Goal: Information Seeking & Learning: Learn about a topic

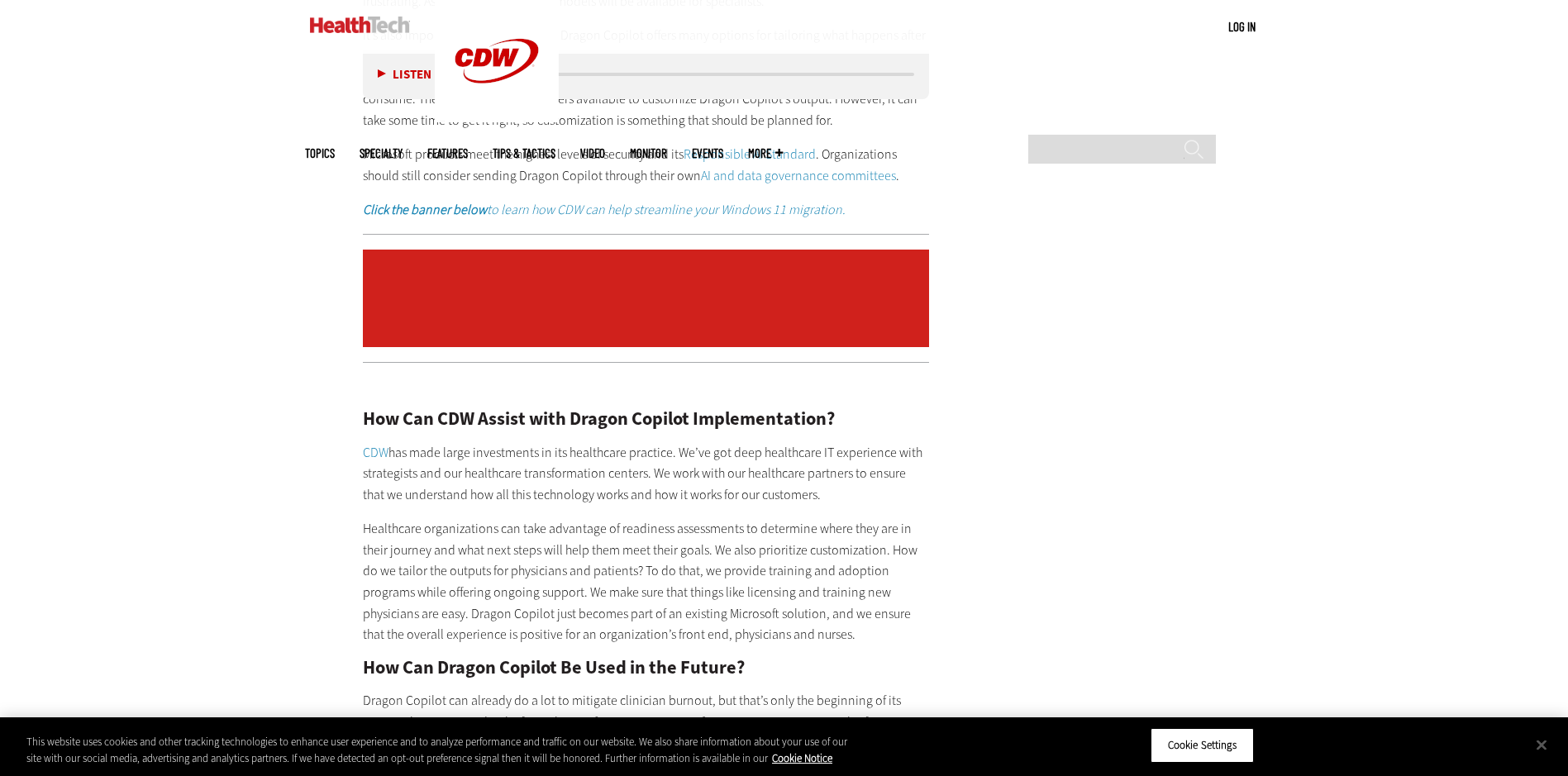
scroll to position [2838, 0]
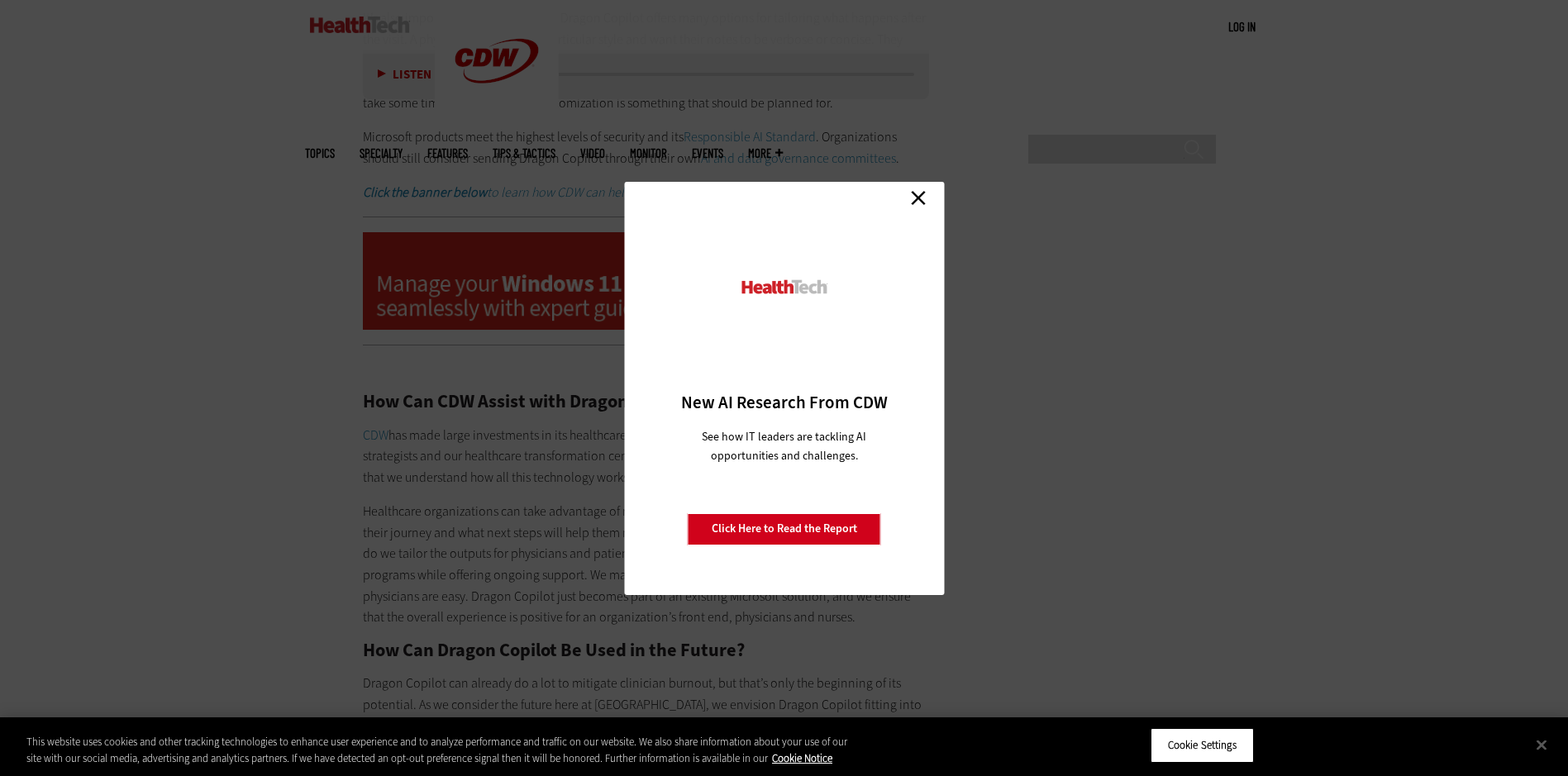
click at [920, 194] on link "Close" at bounding box center [918, 198] width 25 height 25
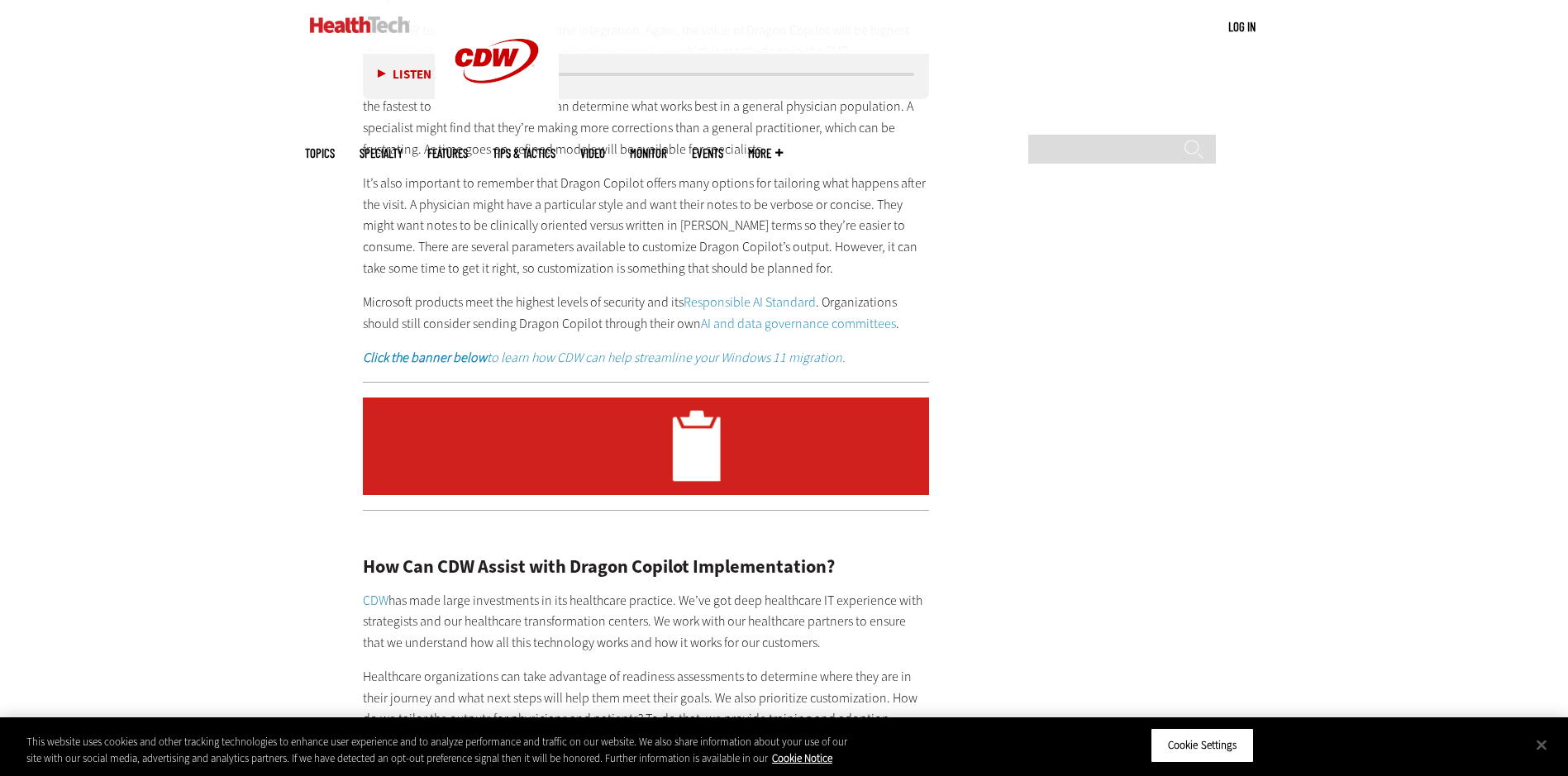
scroll to position [2590, 0]
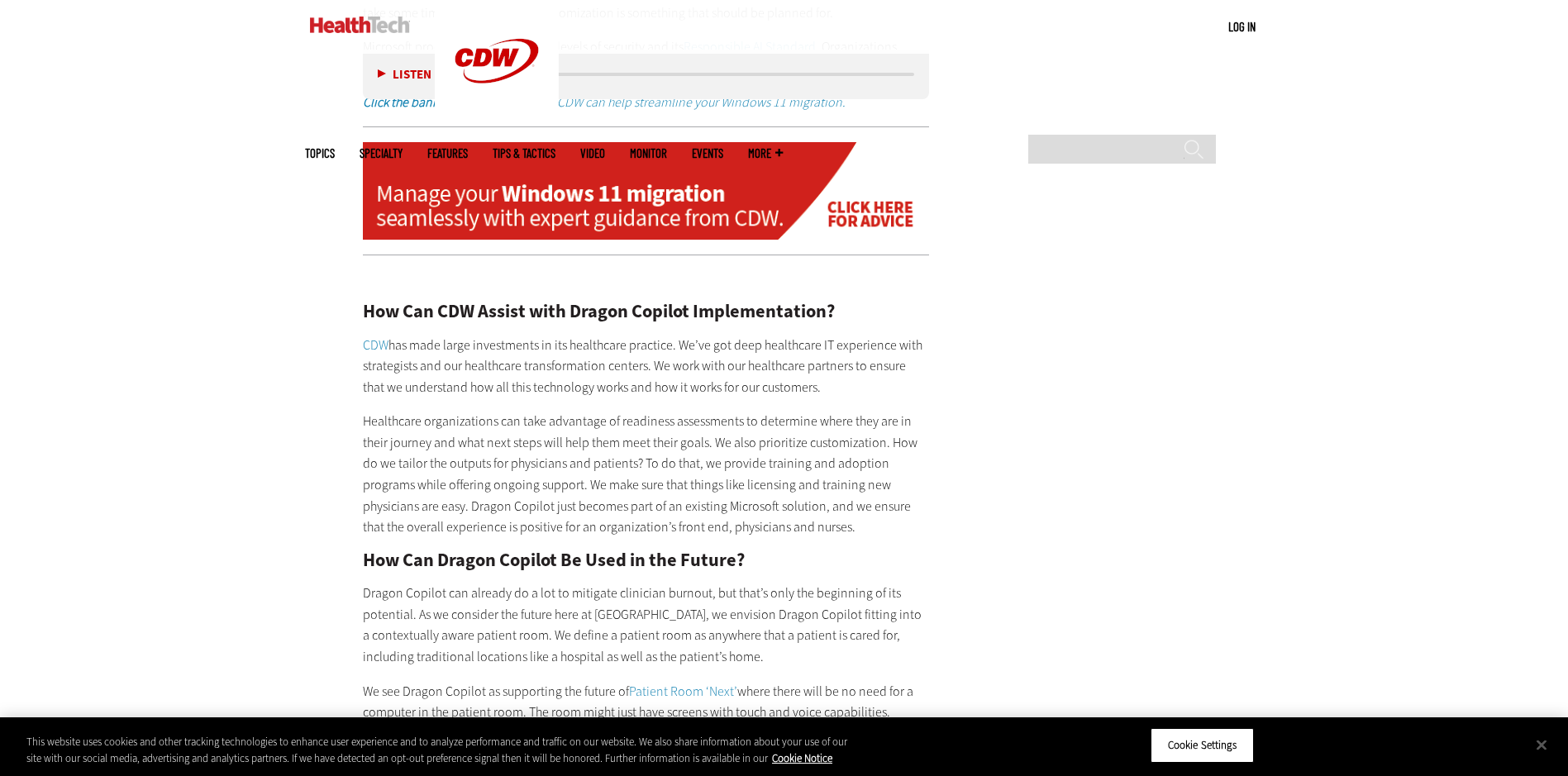
scroll to position [3011, 0]
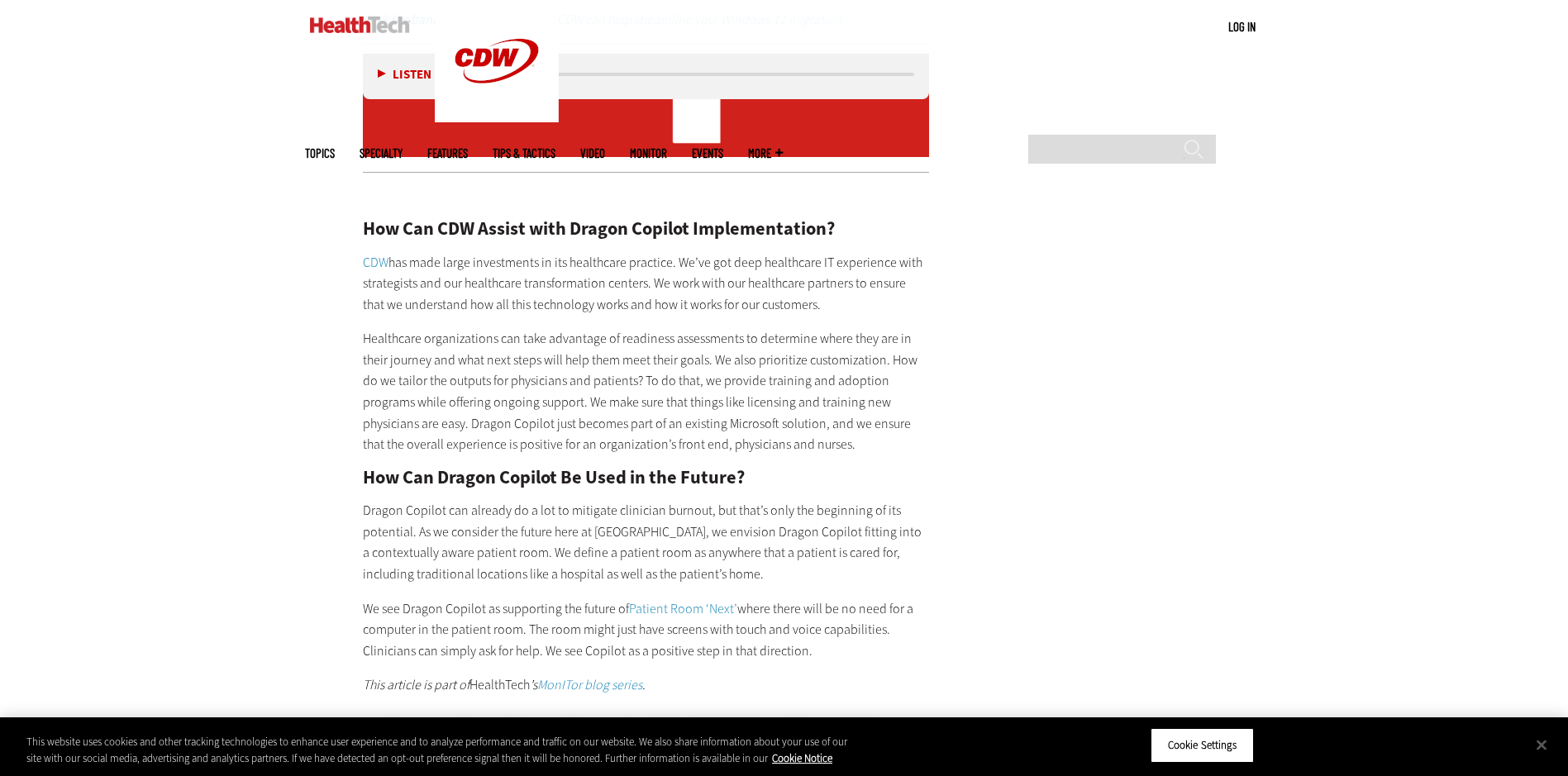
click at [799, 269] on p "CDW has made large investments in its healthcare practice. We’ve got deep healt…" at bounding box center [646, 283] width 567 height 63
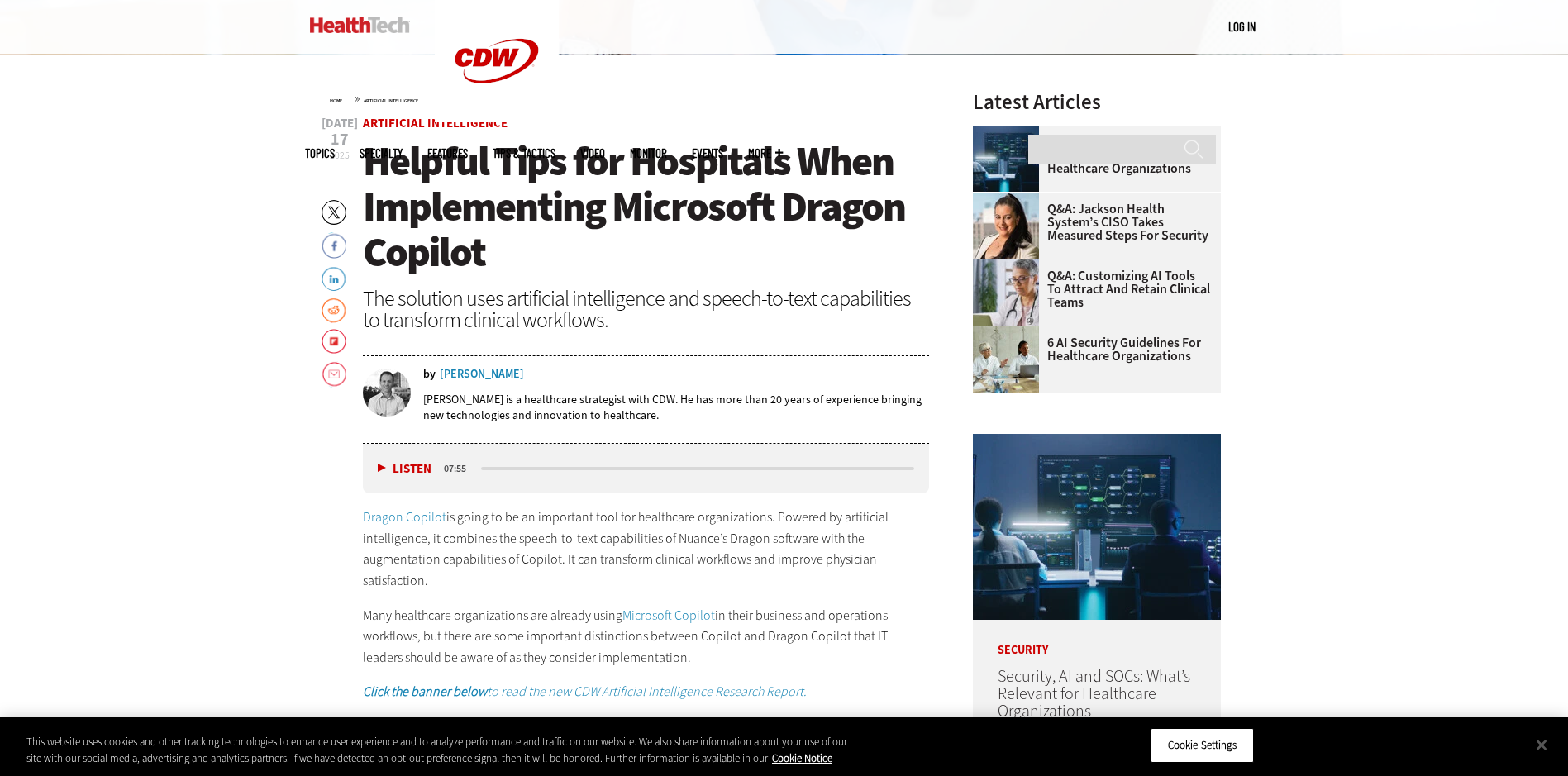
scroll to position [622, 0]
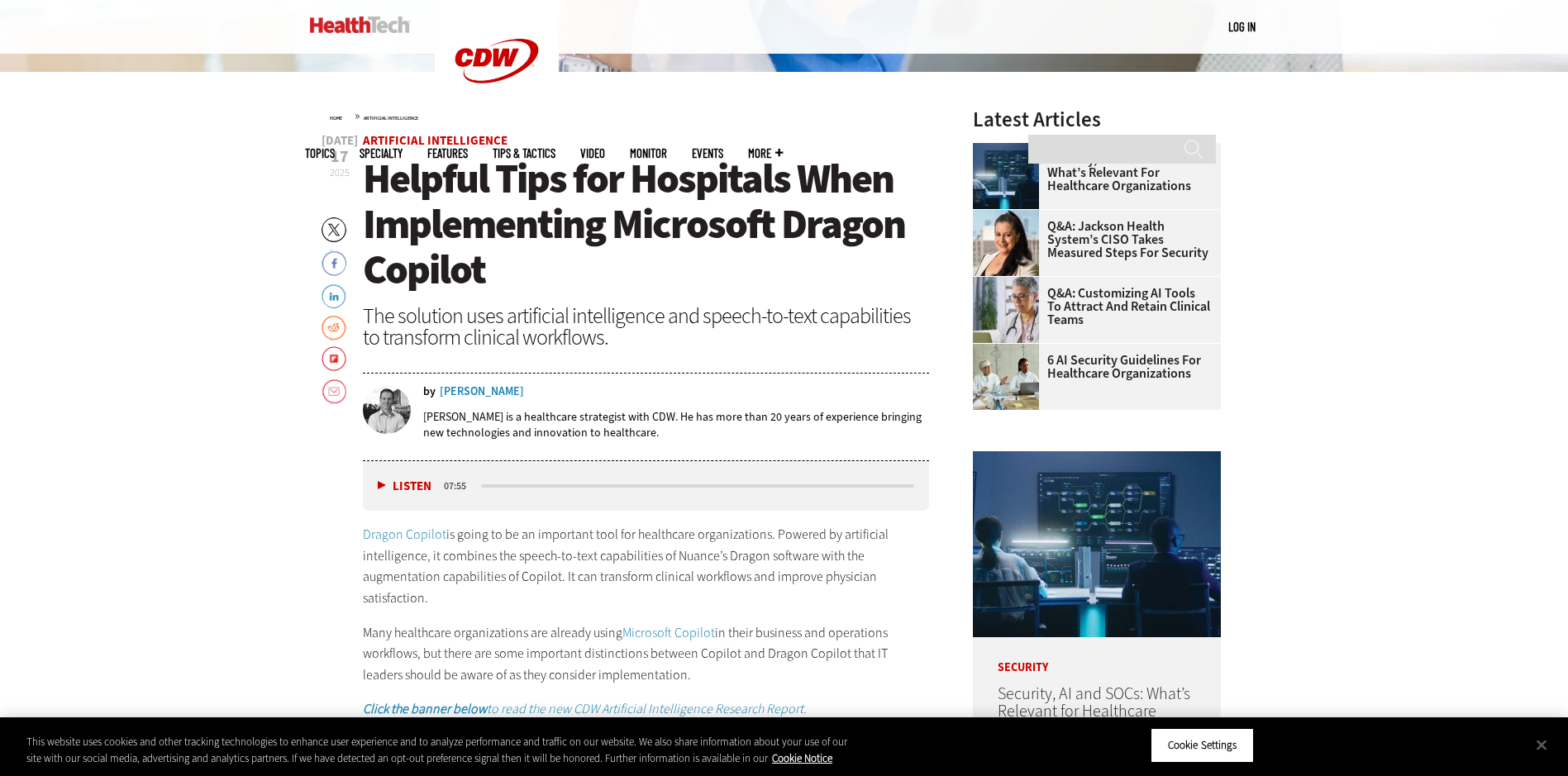
click at [572, 428] on p "[PERSON_NAME] is a healthcare strategist with CDW. He has more than 20 years of…" at bounding box center [676, 425] width 506 height 31
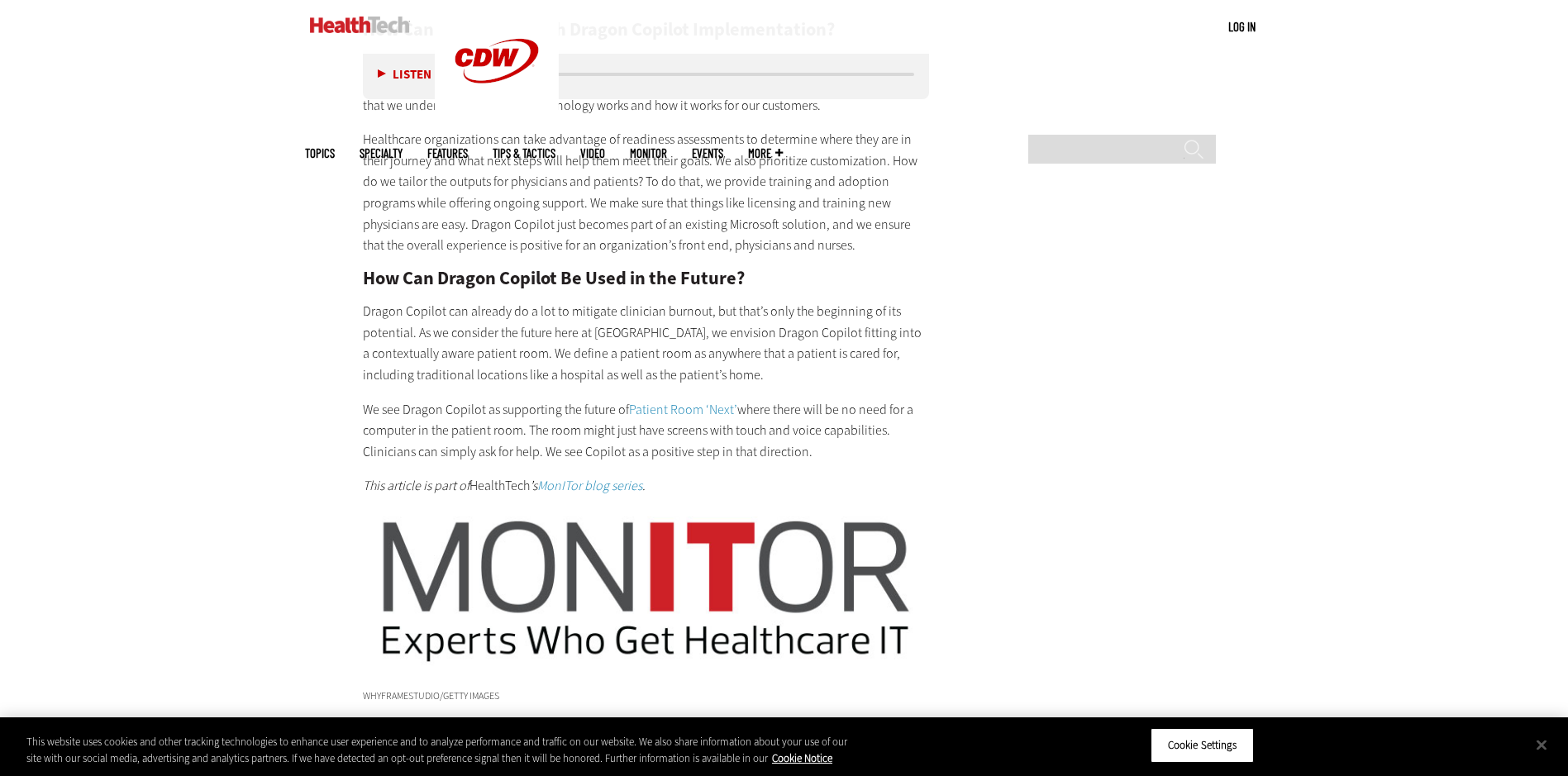
scroll to position [3044, 0]
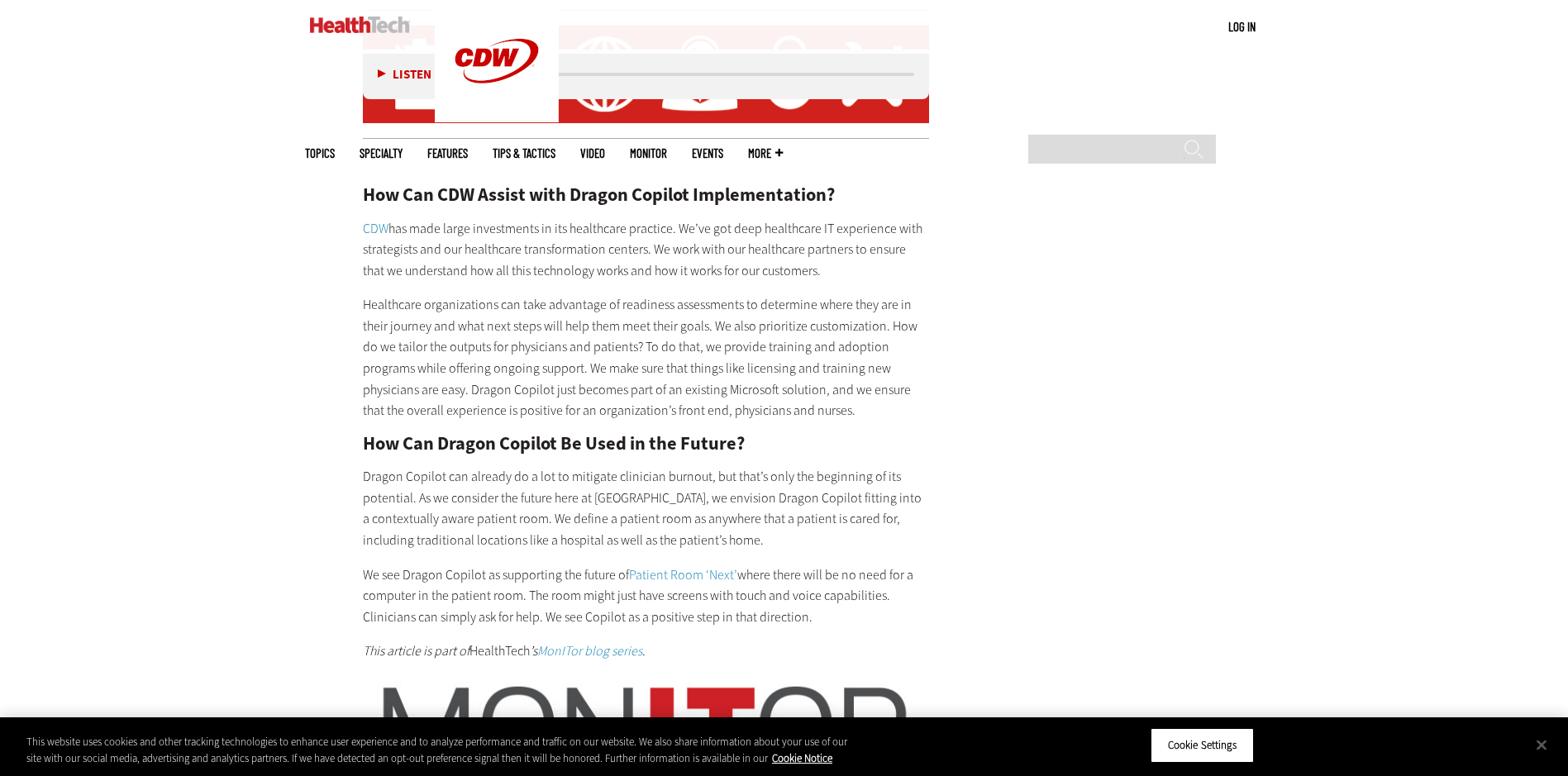
click at [636, 232] on p "CDW has made large investments in its healthcare practice. We’ve got deep healt…" at bounding box center [646, 249] width 567 height 63
drag, startPoint x: 670, startPoint y: 207, endPoint x: 569, endPoint y: 204, distance: 101.0
click at [569, 218] on p "CDW has made large investments in its healthcare practice. We’ve got deep healt…" at bounding box center [646, 249] width 567 height 63
click at [648, 388] on p "Healthcare organizations can take advantage of readiness assessments to determi…" at bounding box center [646, 357] width 567 height 127
click at [895, 336] on p "Healthcare organizations can take advantage of readiness assessments to determi…" at bounding box center [646, 357] width 567 height 127
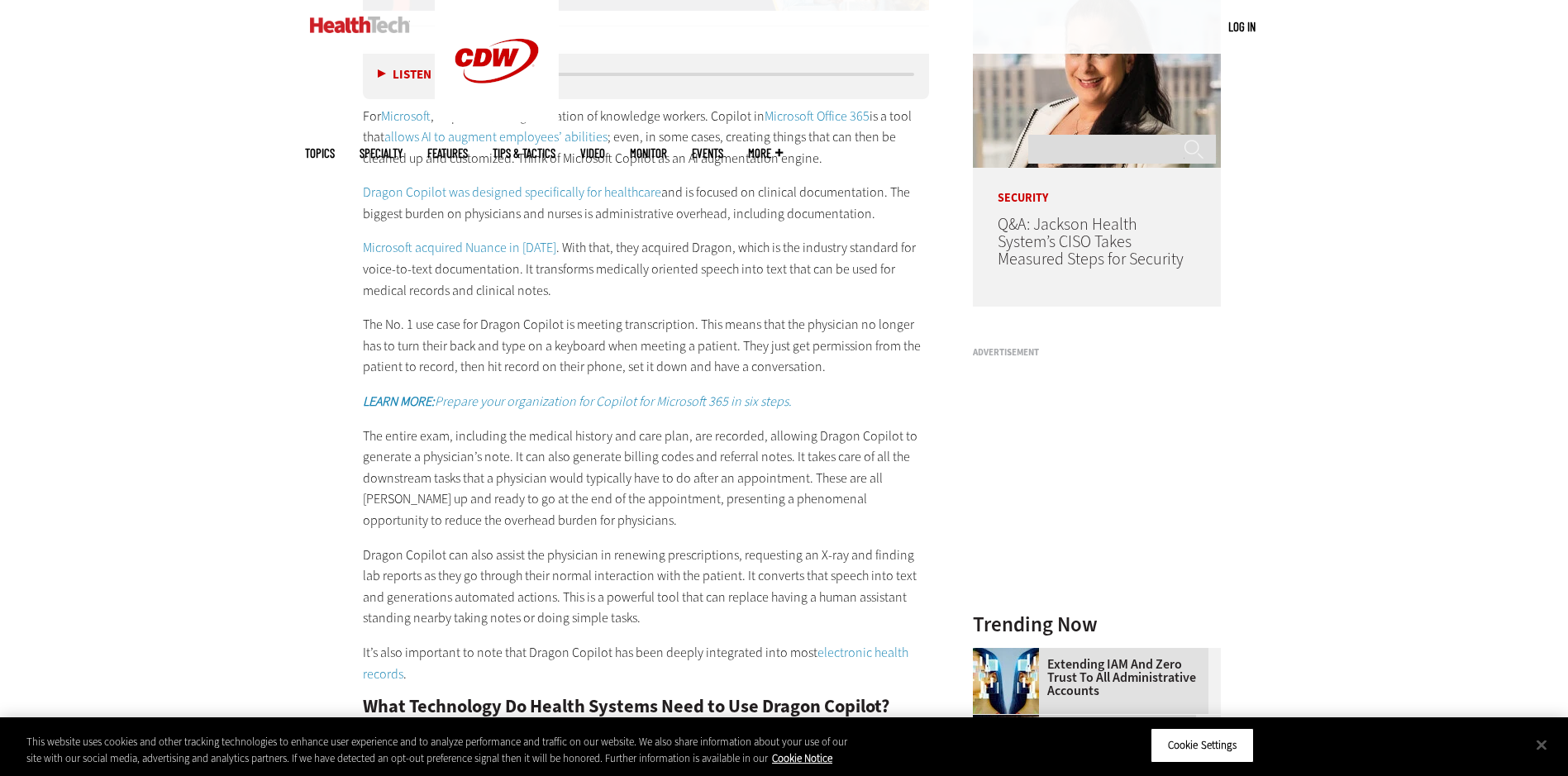
scroll to position [1486, 0]
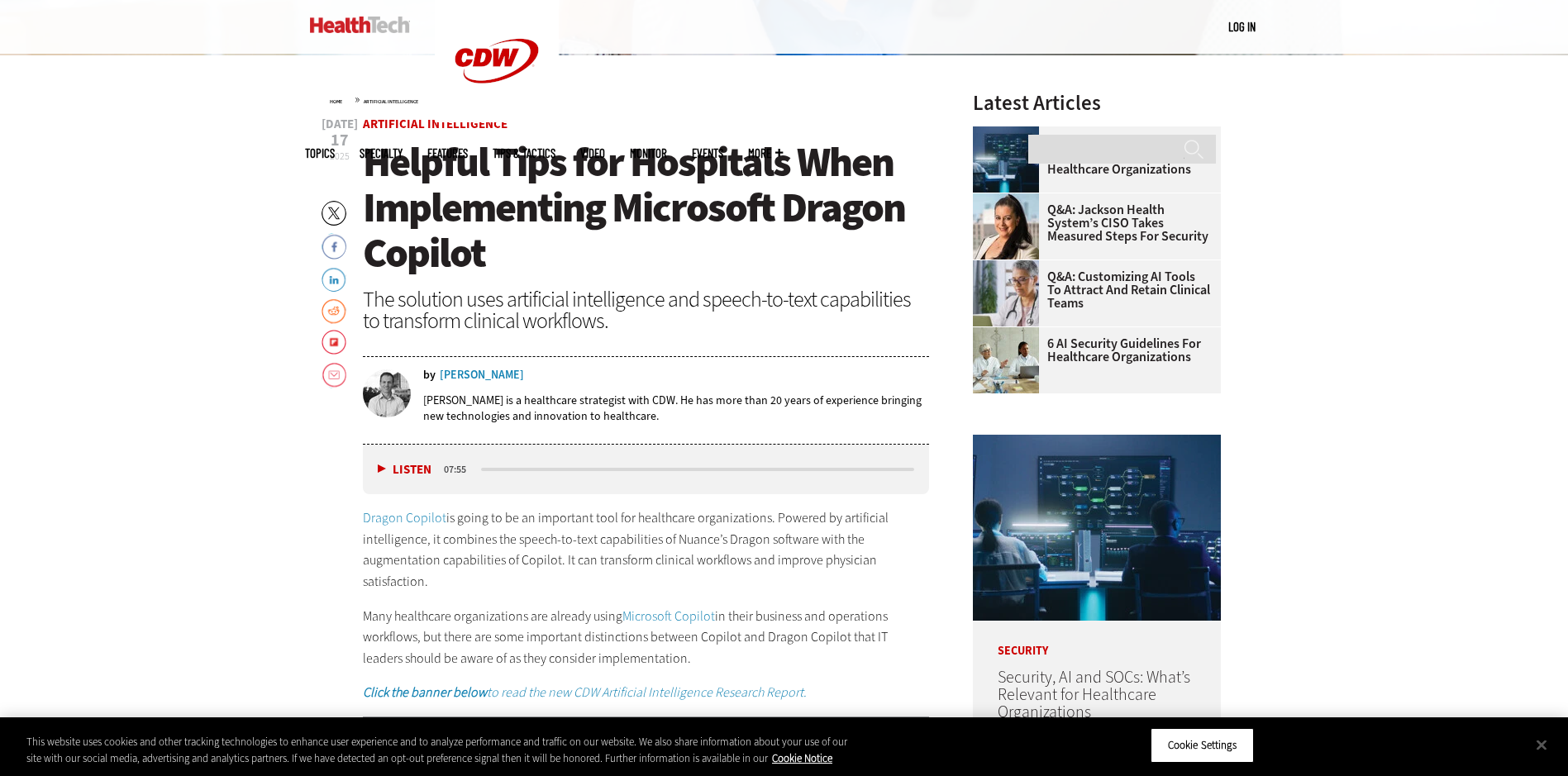
scroll to position [605, 0]
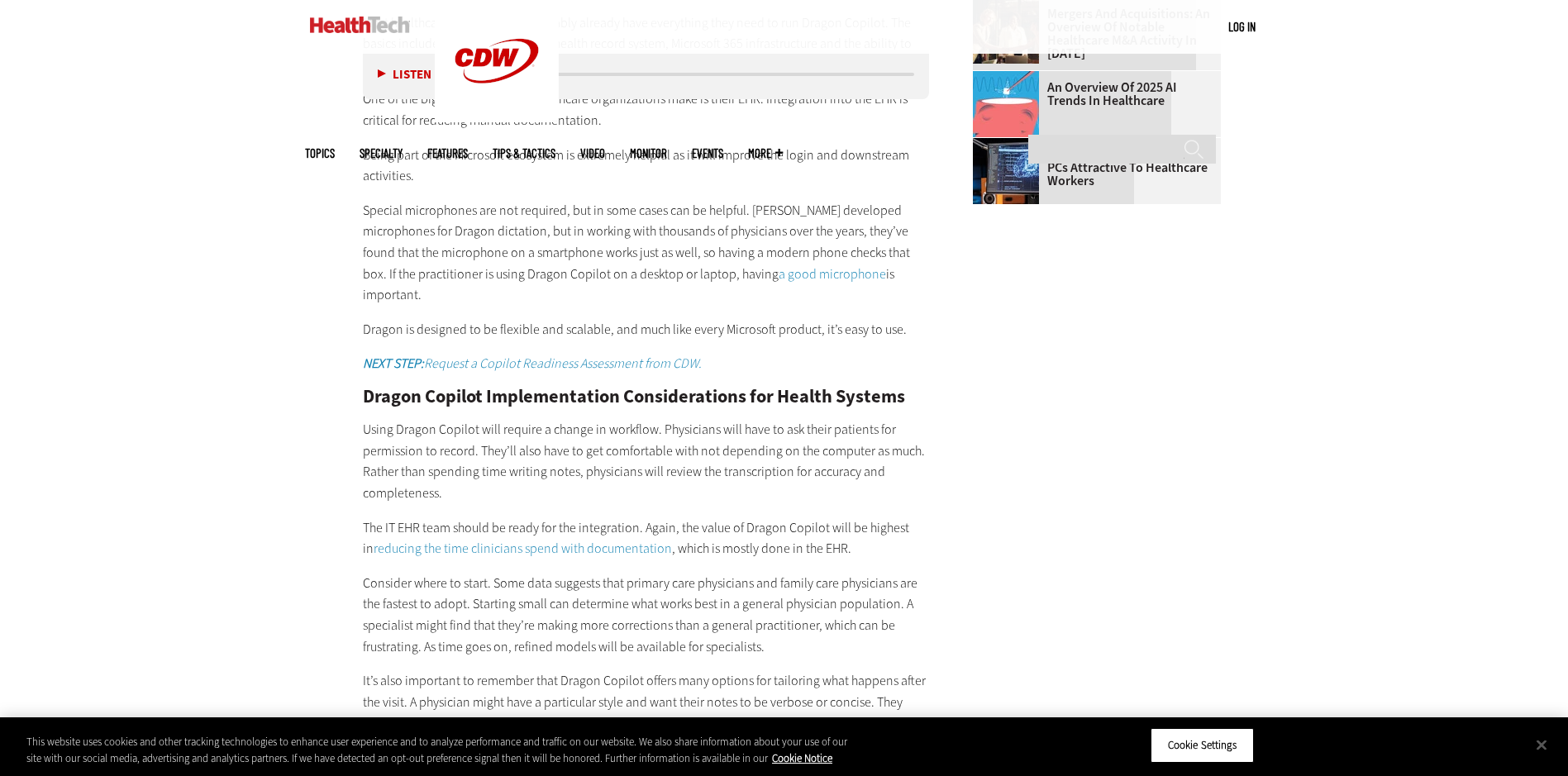
scroll to position [2341, 0]
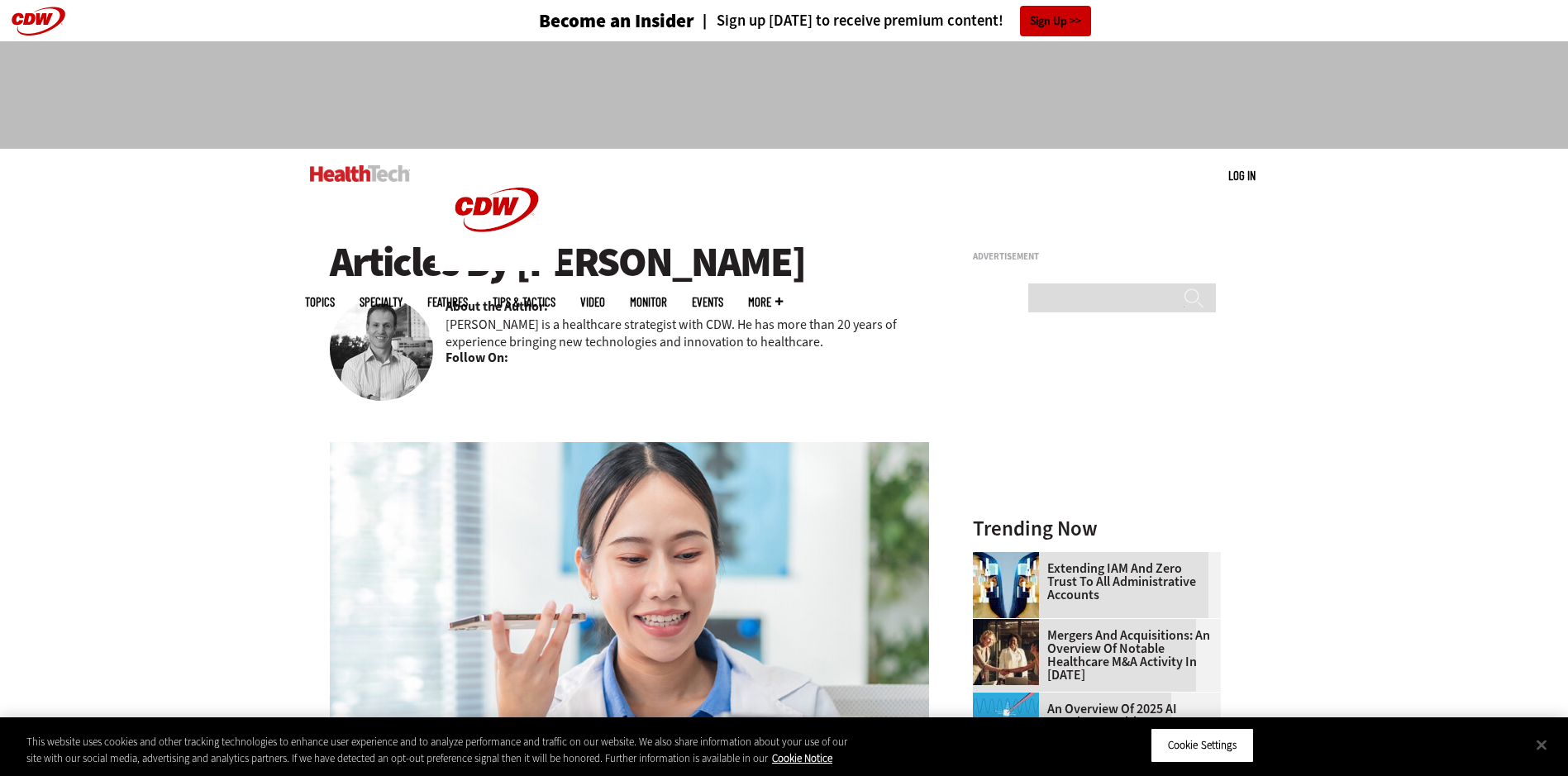
click at [572, 325] on p "[PERSON_NAME] is a healthcare strategist with CDW. He has more than 20 years of…" at bounding box center [687, 333] width 485 height 35
drag, startPoint x: 529, startPoint y: 322, endPoint x: 637, endPoint y: 326, distance: 108.1
click at [637, 326] on p "[PERSON_NAME] is a healthcare strategist with CDW. He has more than 20 years of…" at bounding box center [687, 333] width 485 height 35
click at [372, 350] on img at bounding box center [381, 349] width 103 height 104
